Goal: Transaction & Acquisition: Obtain resource

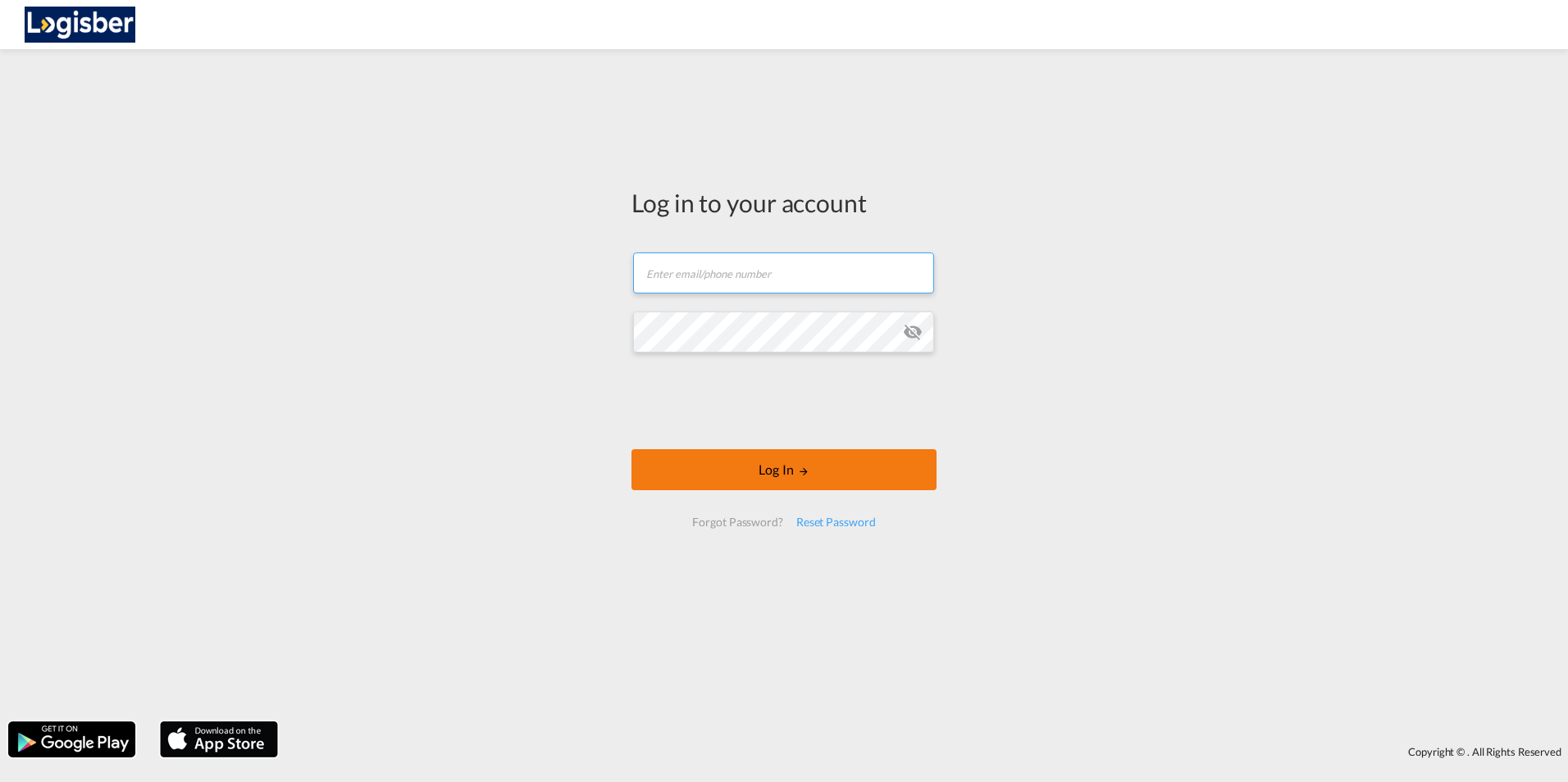
type input "[PERSON_NAME][EMAIL_ADDRESS][DOMAIN_NAME]"
click at [758, 477] on button "Log In" at bounding box center [784, 469] width 305 height 41
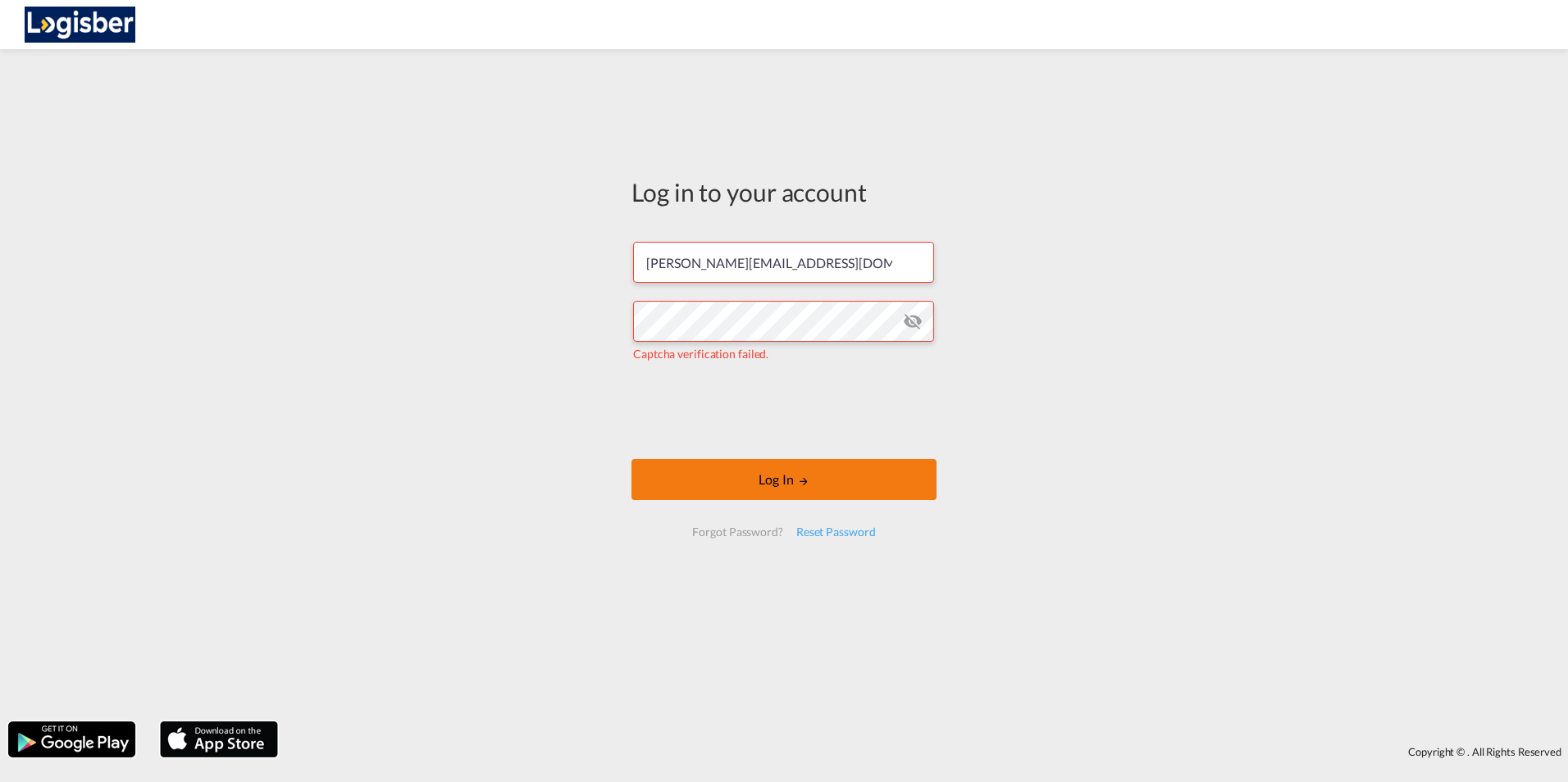
click at [781, 481] on button "Log In" at bounding box center [784, 479] width 305 height 41
click at [788, 483] on button "Log In" at bounding box center [784, 479] width 305 height 41
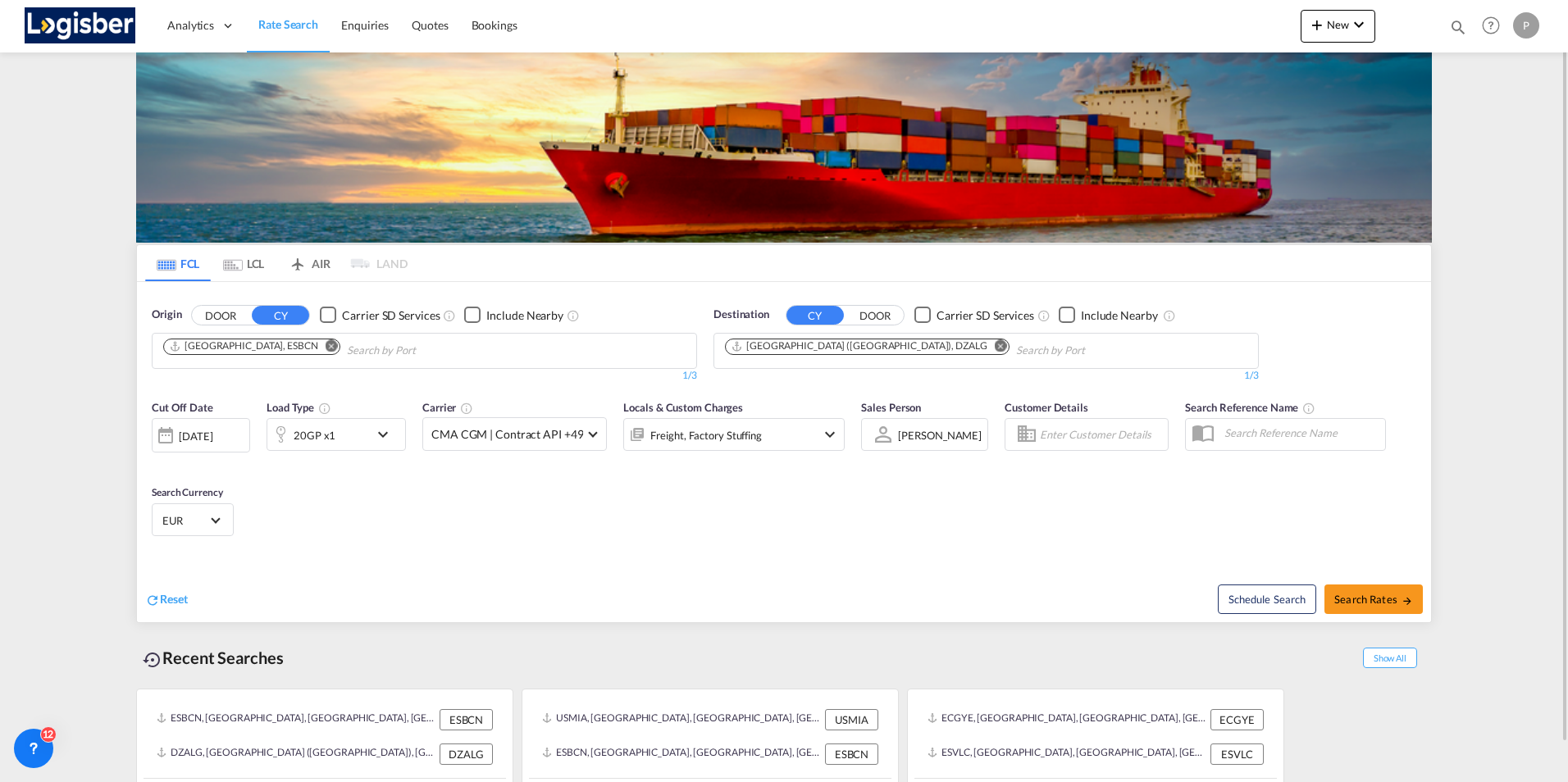
click at [325, 345] on md-icon "Remove" at bounding box center [331, 345] width 12 height 12
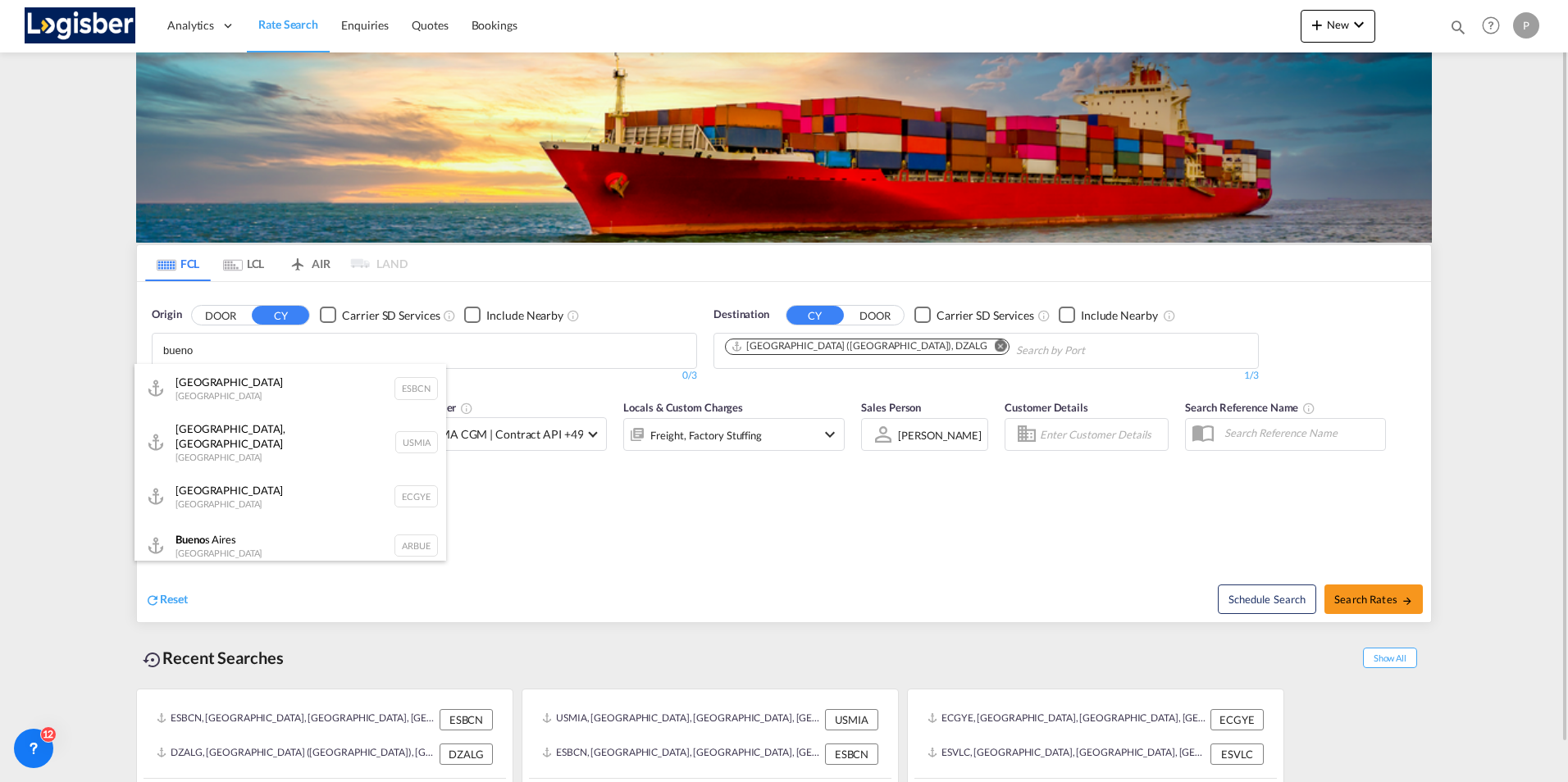
type input "buenos"
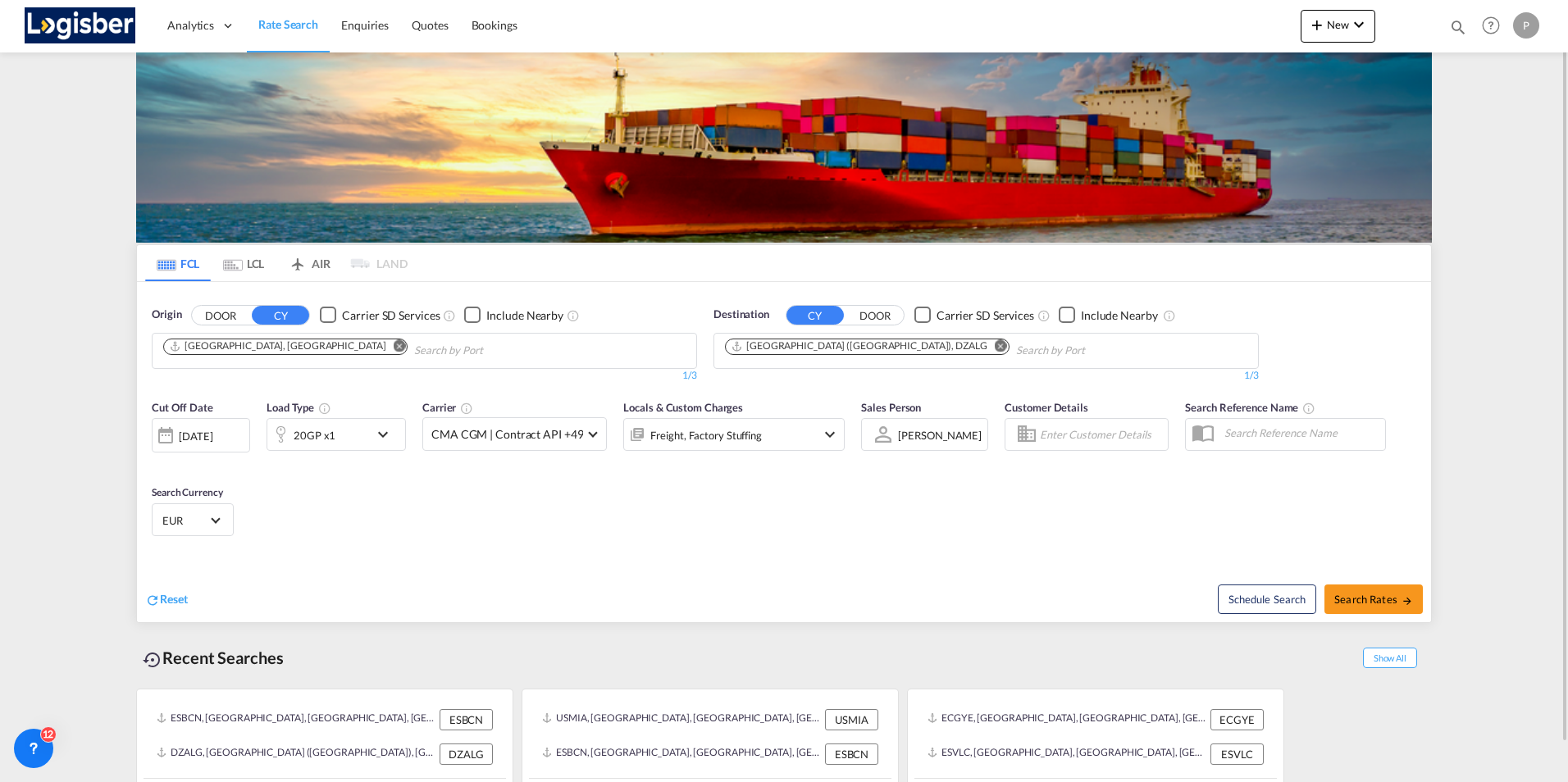
click at [995, 346] on md-icon "Remove" at bounding box center [1001, 345] width 12 height 12
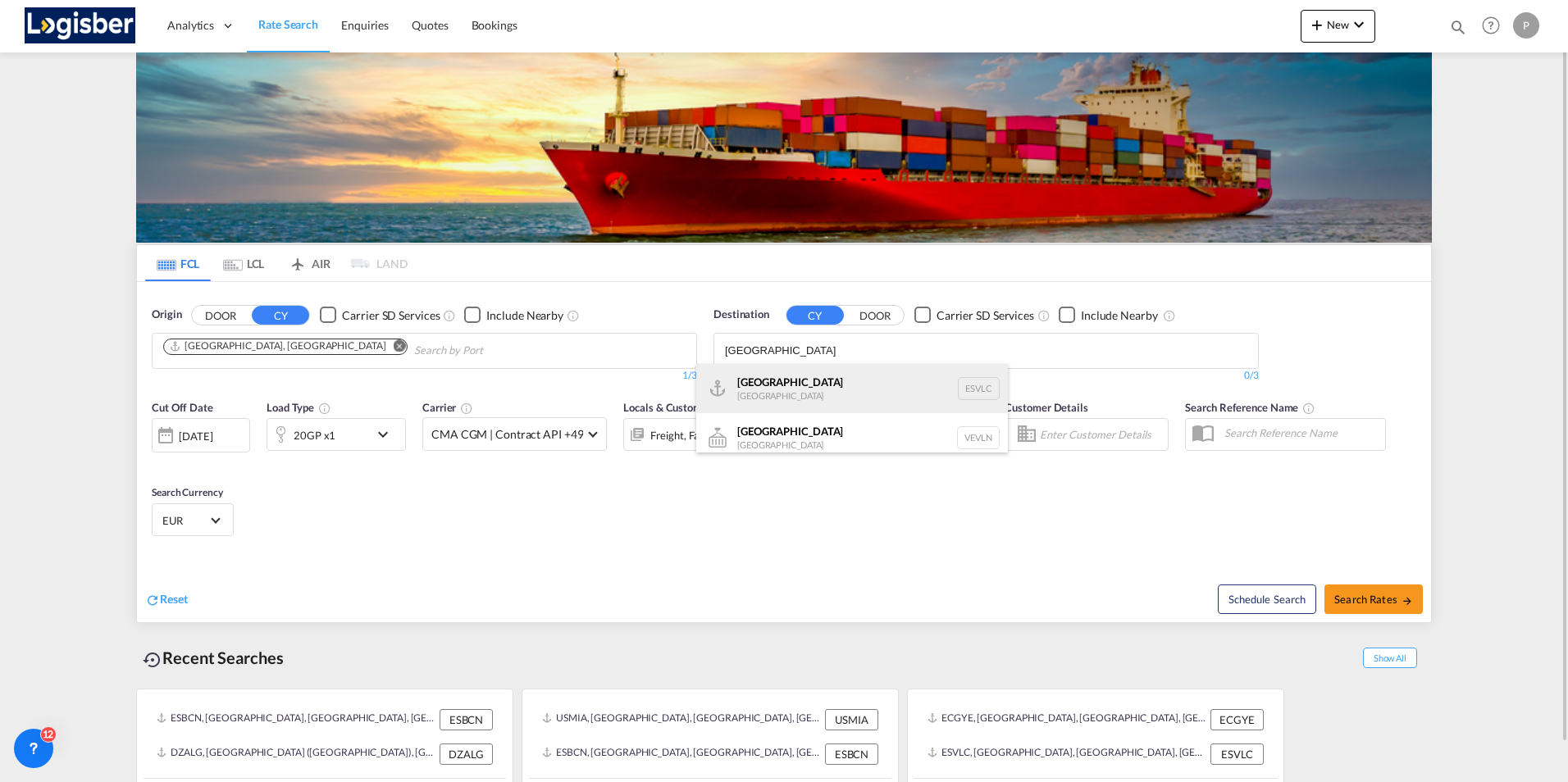
type input "[GEOGRAPHIC_DATA]"
click at [774, 385] on div "[GEOGRAPHIC_DATA] [GEOGRAPHIC_DATA] ESVLC" at bounding box center [852, 389] width 312 height 50
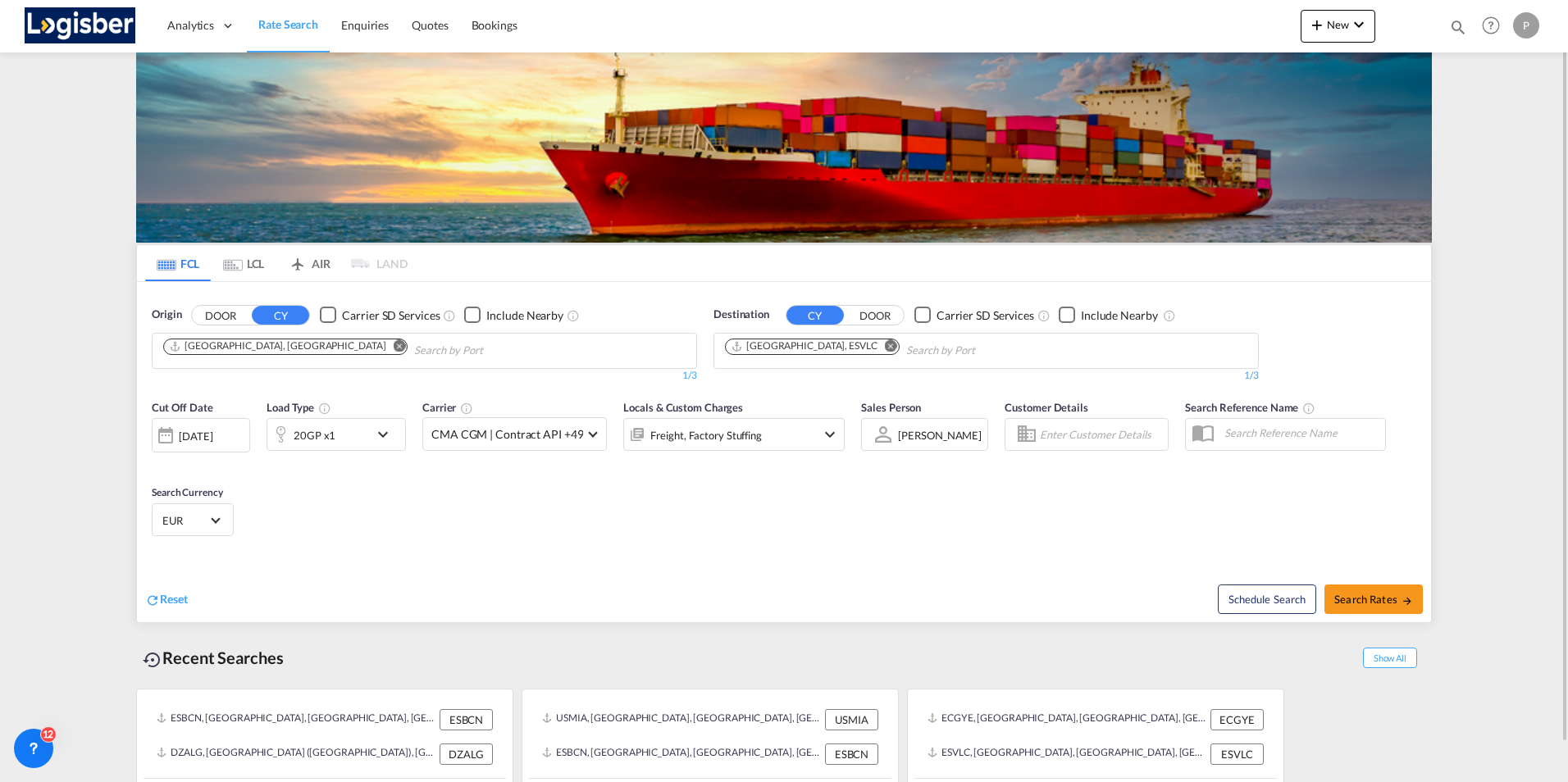
click at [383, 432] on md-icon "icon-chevron-down" at bounding box center [386, 434] width 28 height 20
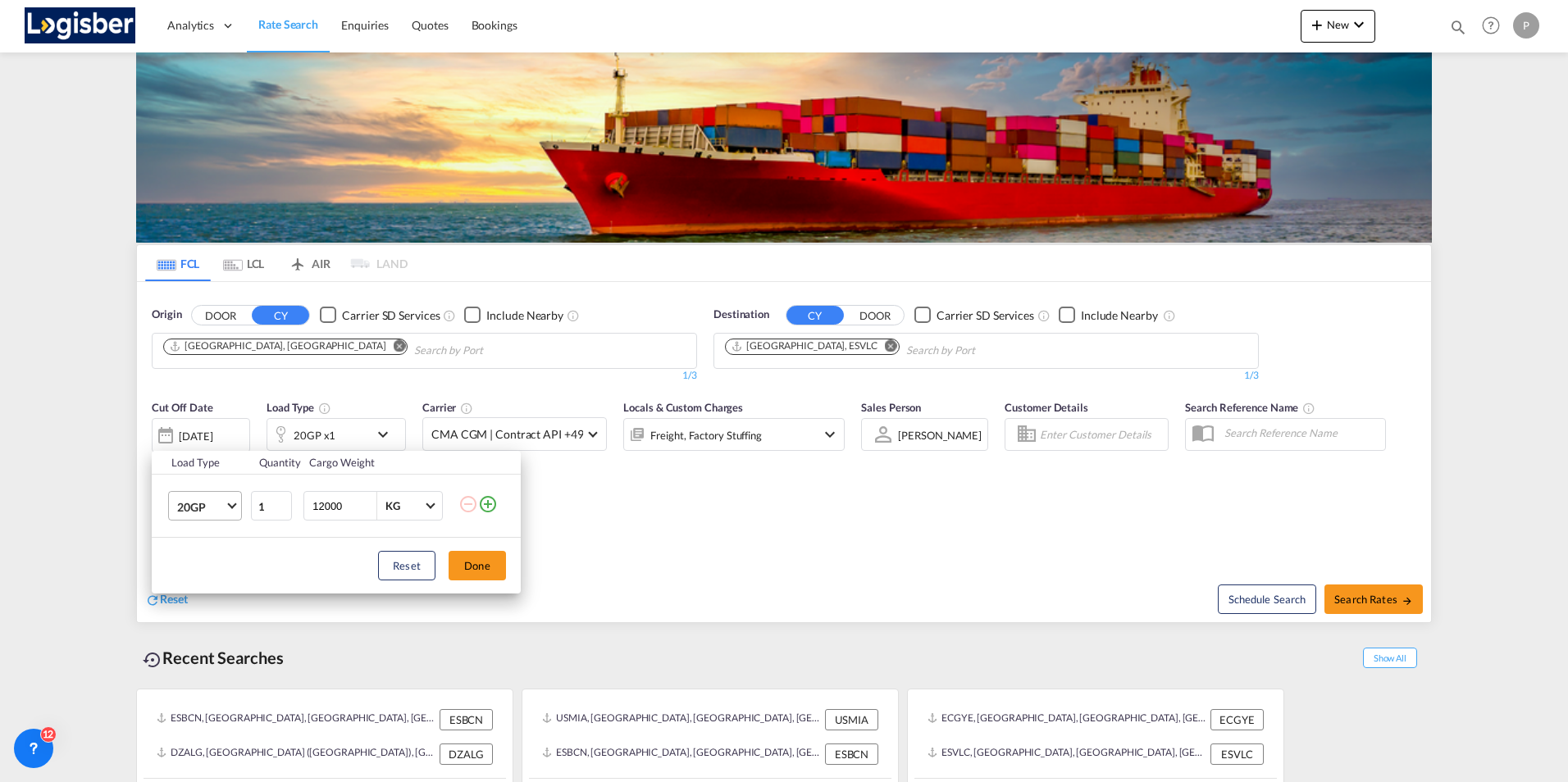
click at [231, 500] on span "Choose: \a20GP" at bounding box center [231, 504] width 9 height 9
click at [196, 586] on div "40HC" at bounding box center [193, 585] width 31 height 16
click at [469, 566] on button "Done" at bounding box center [477, 566] width 57 height 30
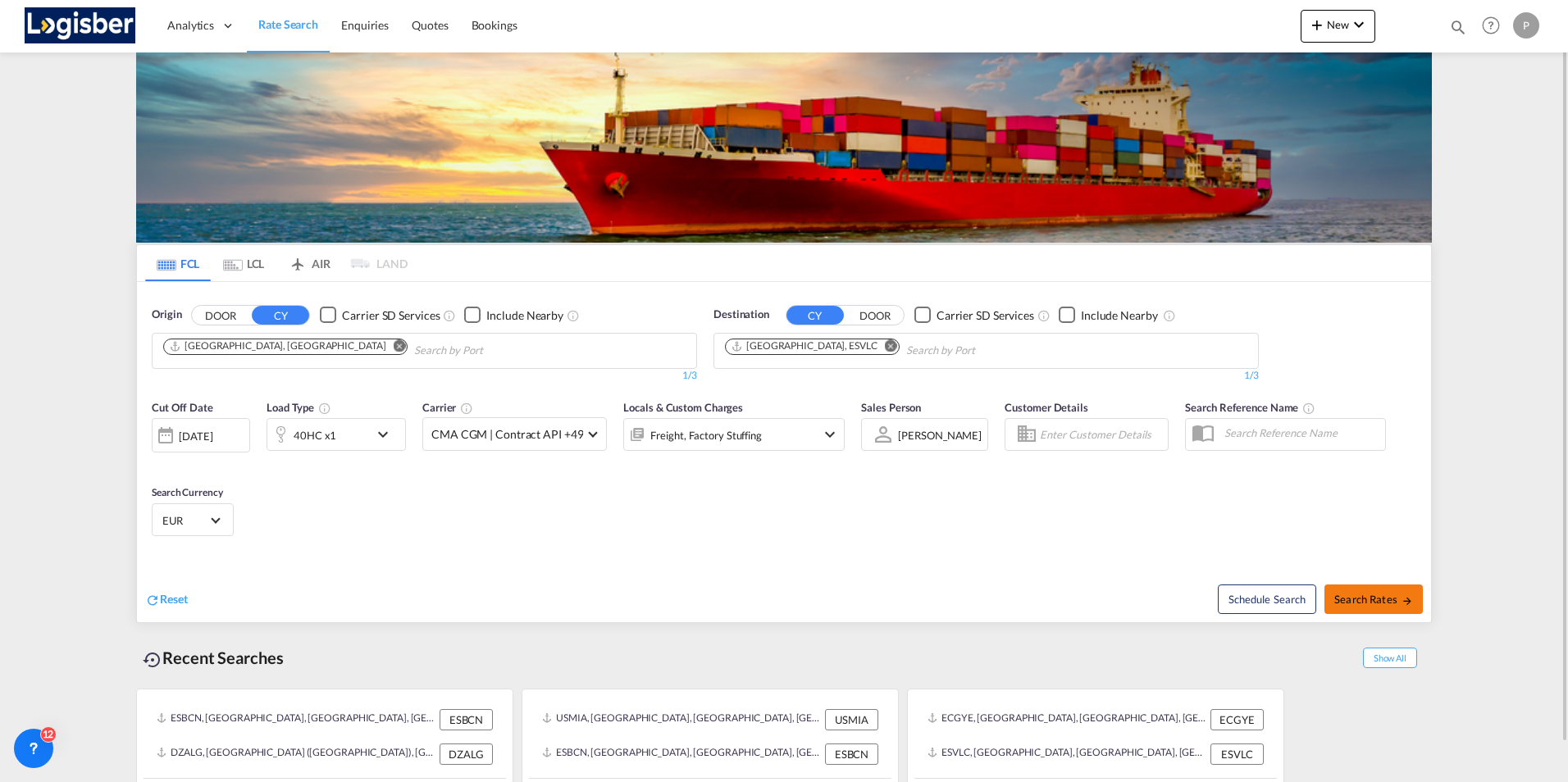
click at [1360, 597] on span "Search Rates" at bounding box center [1373, 600] width 79 height 13
type input "ARBUE to ESVLC / [DATE]"
